Goal: Communication & Community: Answer question/provide support

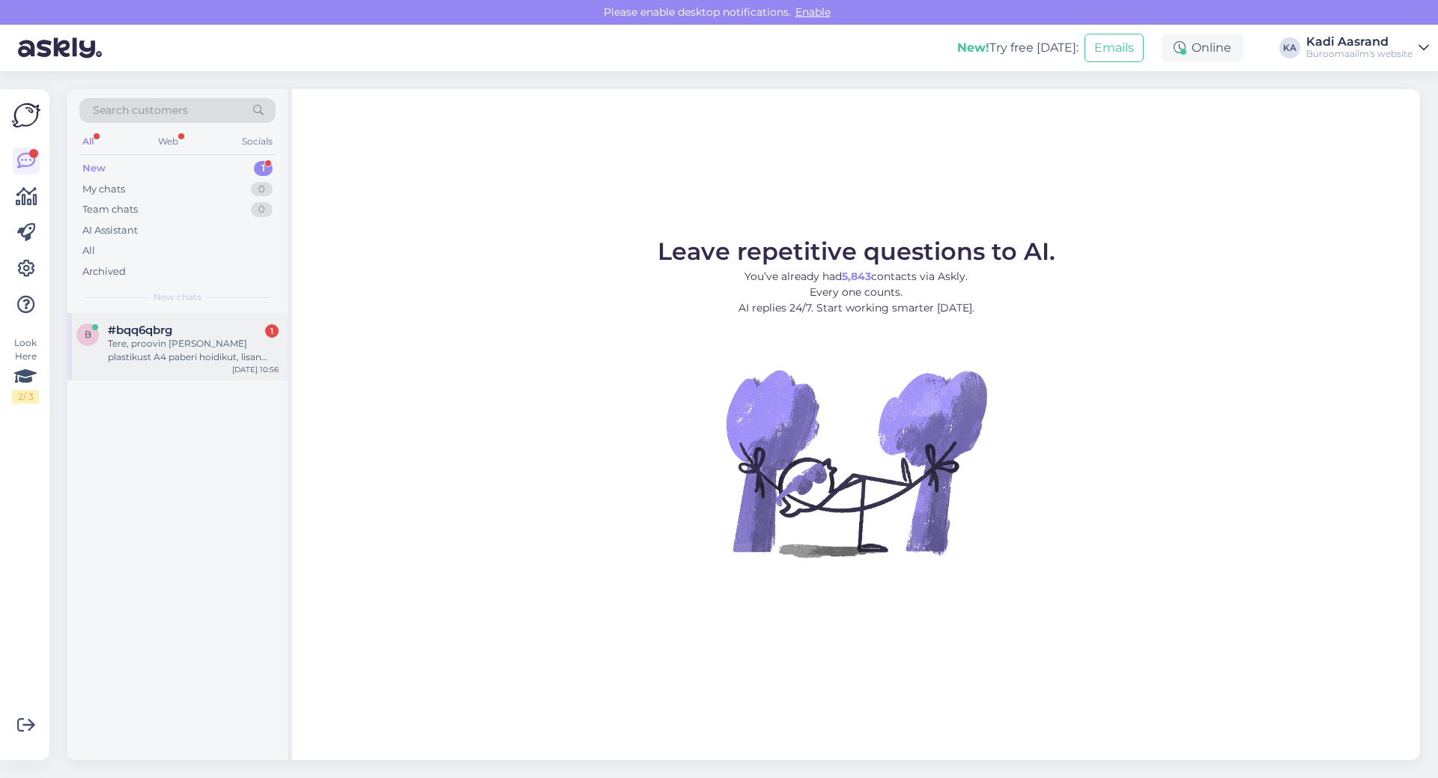
click at [215, 332] on div "#bqq6qbrg 1" at bounding box center [193, 329] width 171 height 13
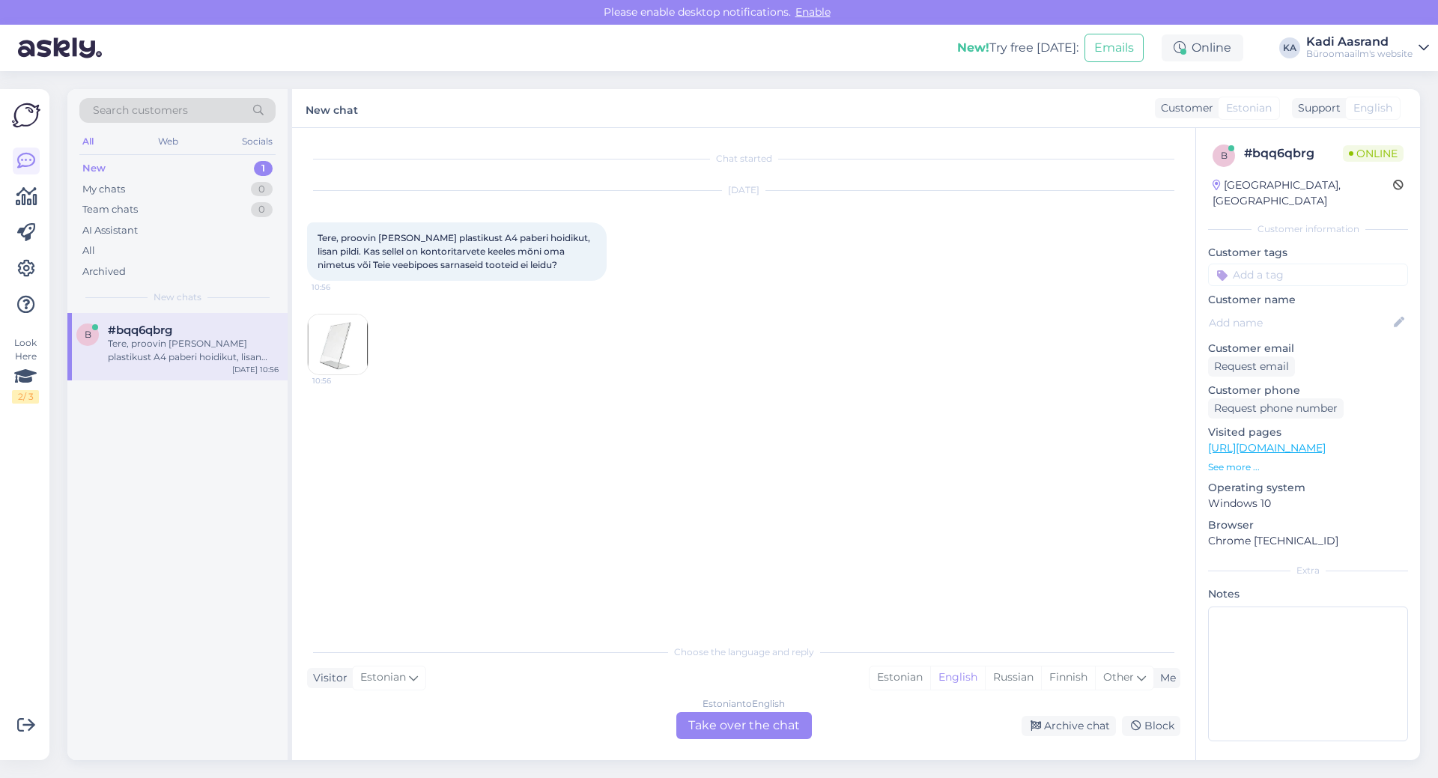
click at [335, 354] on img at bounding box center [338, 345] width 60 height 60
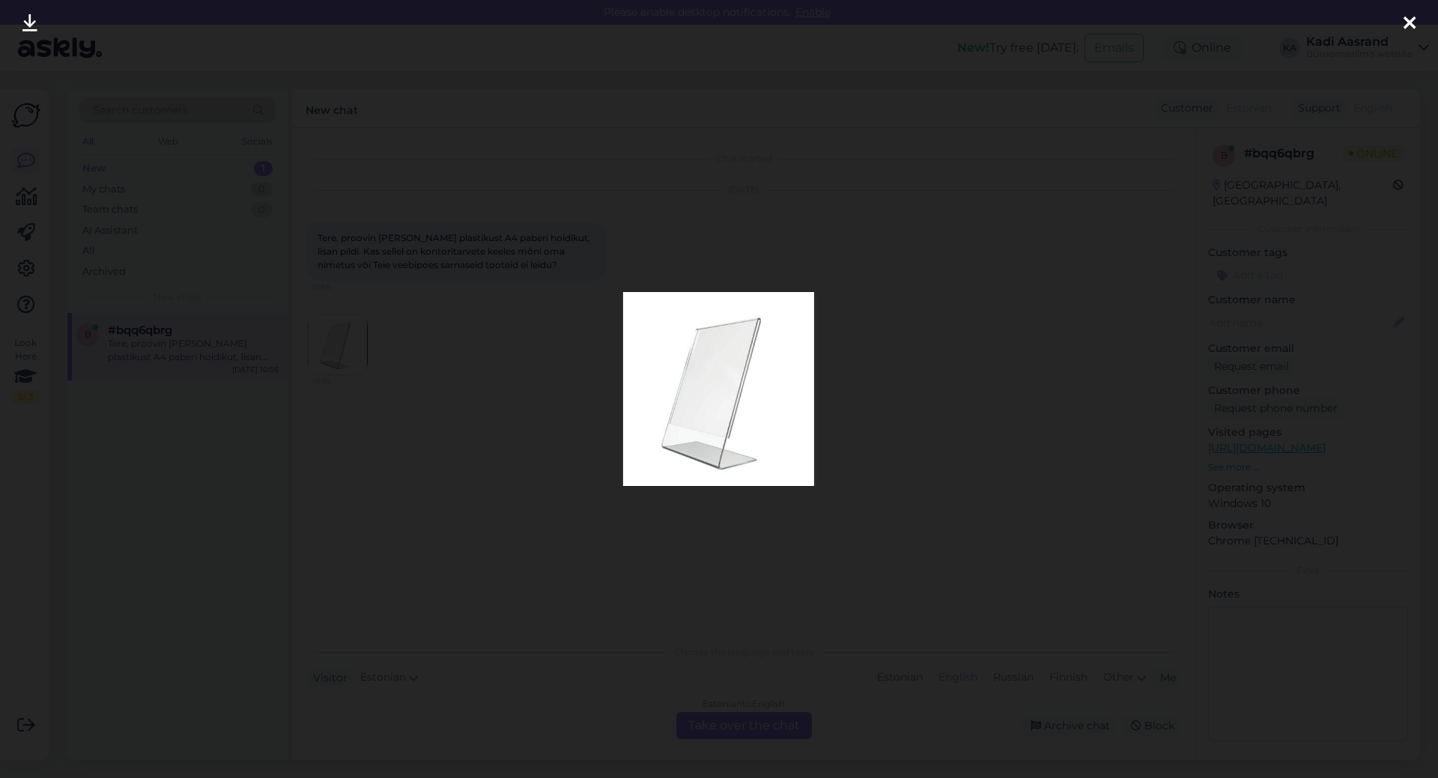
click at [1414, 16] on icon at bounding box center [1409, 23] width 12 height 19
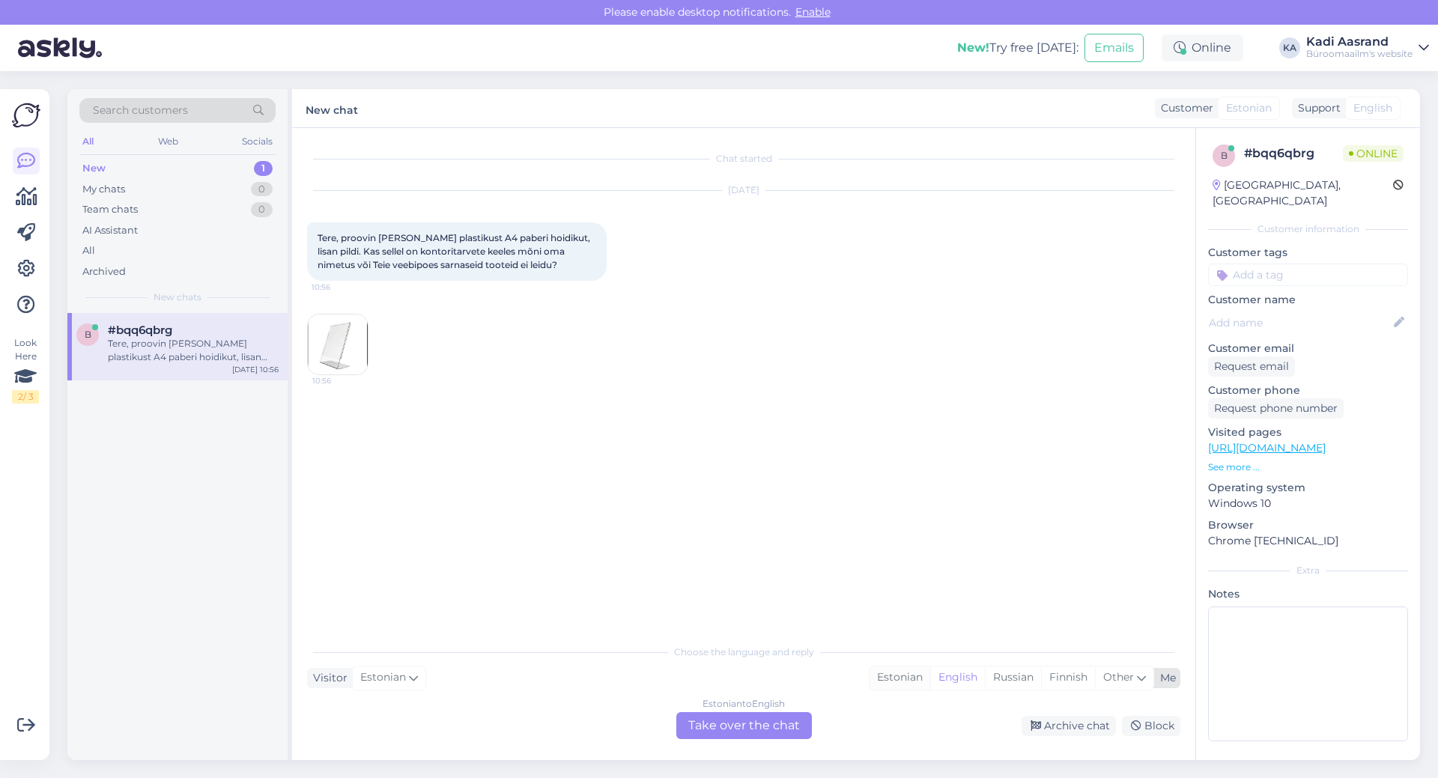
click at [888, 685] on div "Estonian" at bounding box center [899, 677] width 61 height 22
click at [767, 723] on div "Estonian to Estonian Take over the chat" at bounding box center [744, 725] width 136 height 27
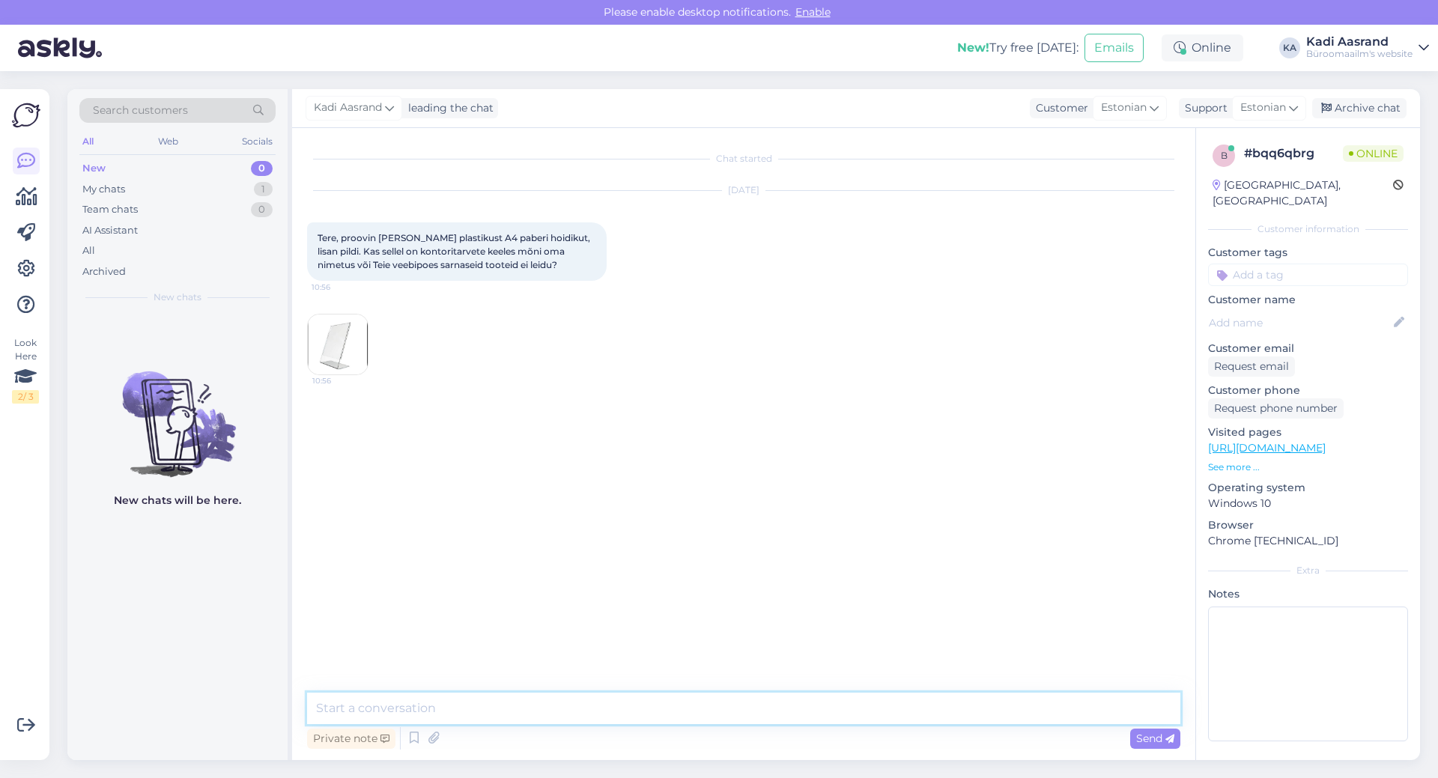
click at [899, 708] on textarea at bounding box center [743, 708] width 873 height 31
paste textarea "[URL][DOMAIN_NAME]"
type textarea "Tere, see peaks olema nüüd see toode [URL][DOMAIN_NAME]"
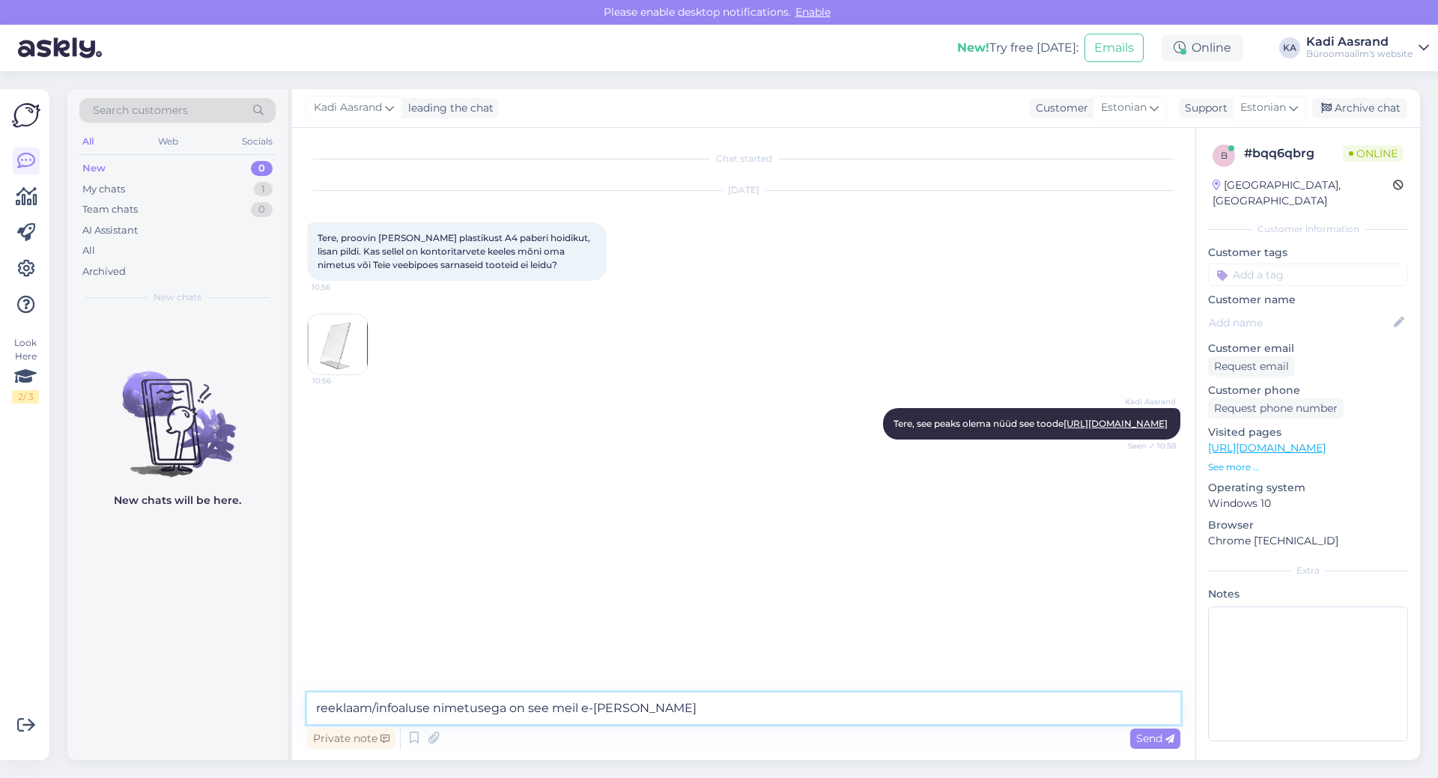
type textarea "reeklaam/infoaluse nimetusega on see meil e-poes"
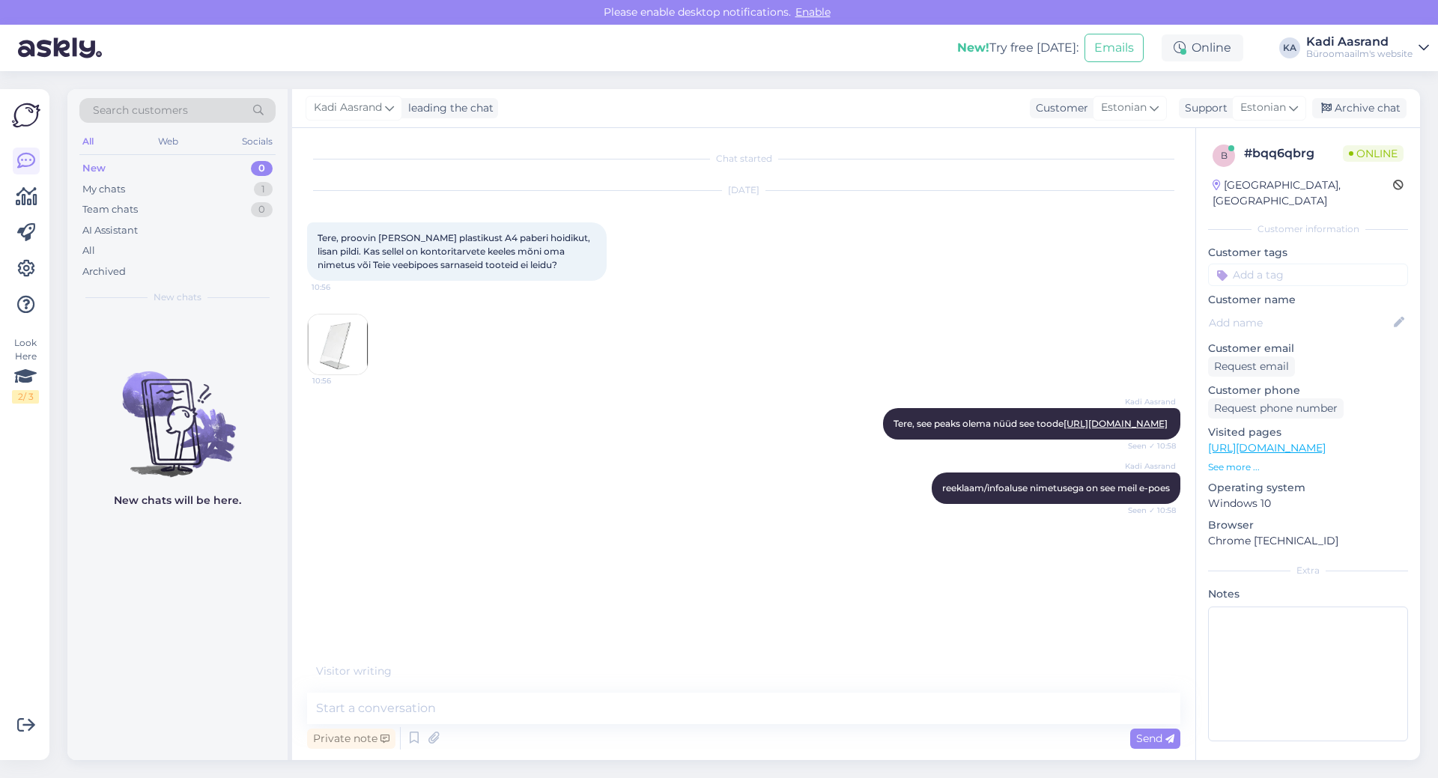
click at [344, 329] on img at bounding box center [338, 345] width 60 height 60
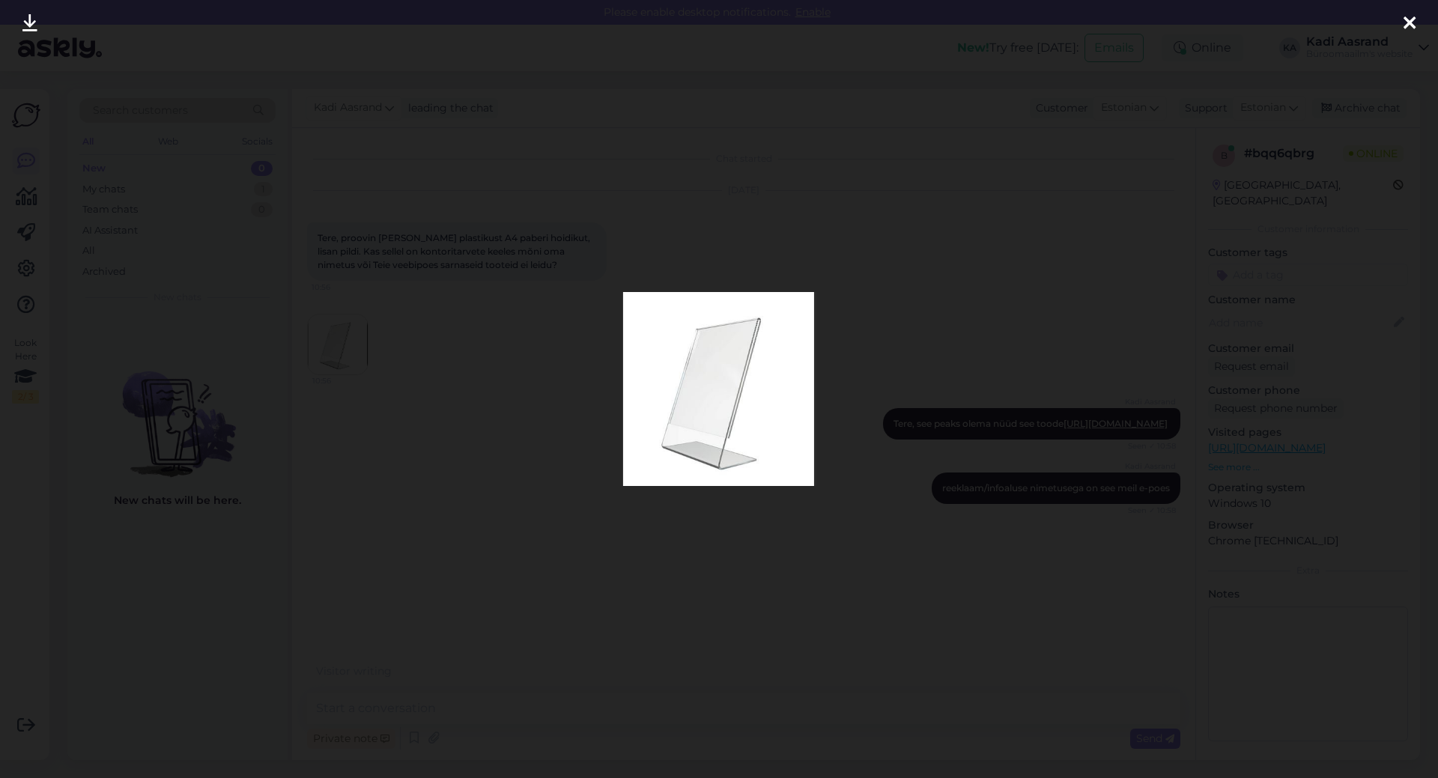
click at [1412, 19] on icon at bounding box center [1409, 23] width 12 height 19
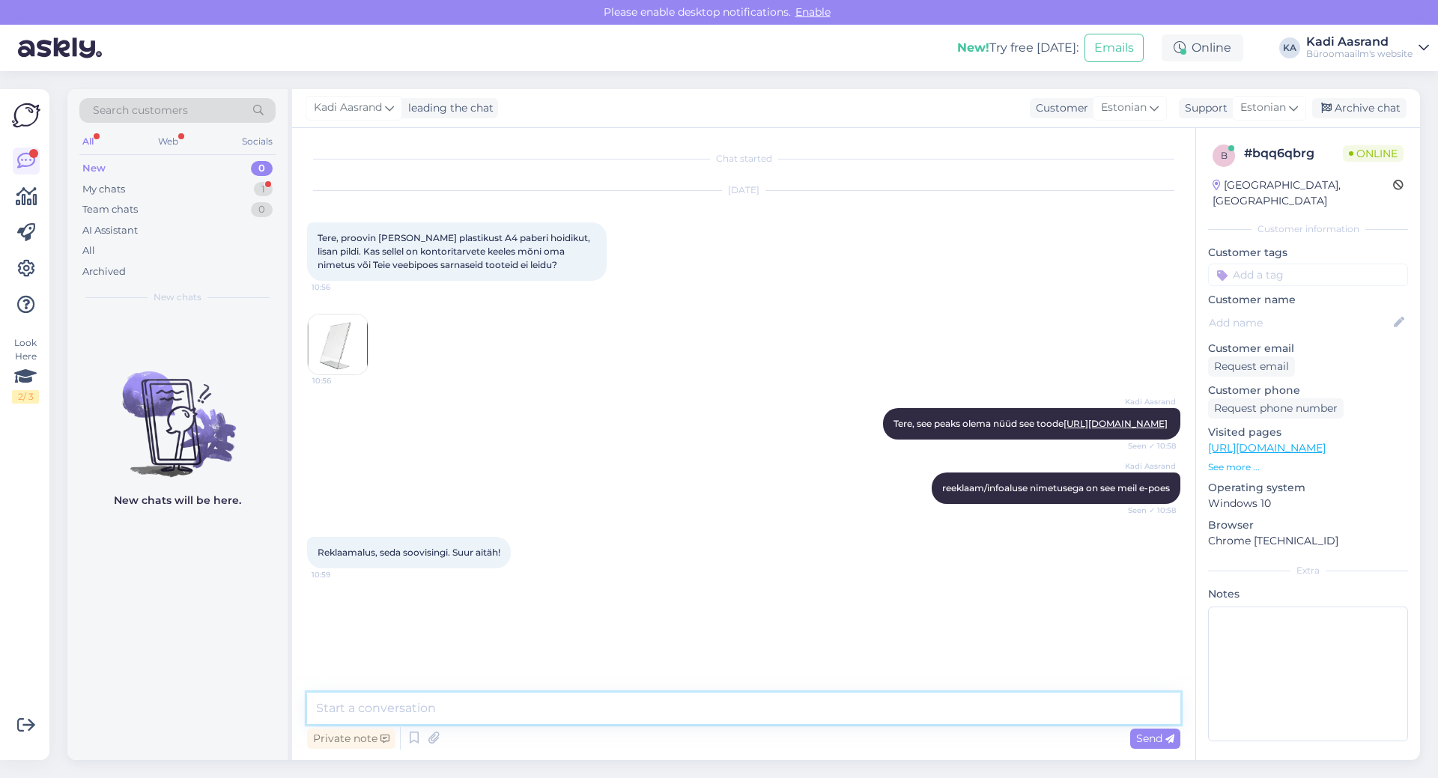
click at [586, 702] on textarea at bounding box center [743, 708] width 873 height 31
type textarea "[PERSON_NAME] [PERSON_NAME] päeva!"
